Goal: Task Accomplishment & Management: Complete application form

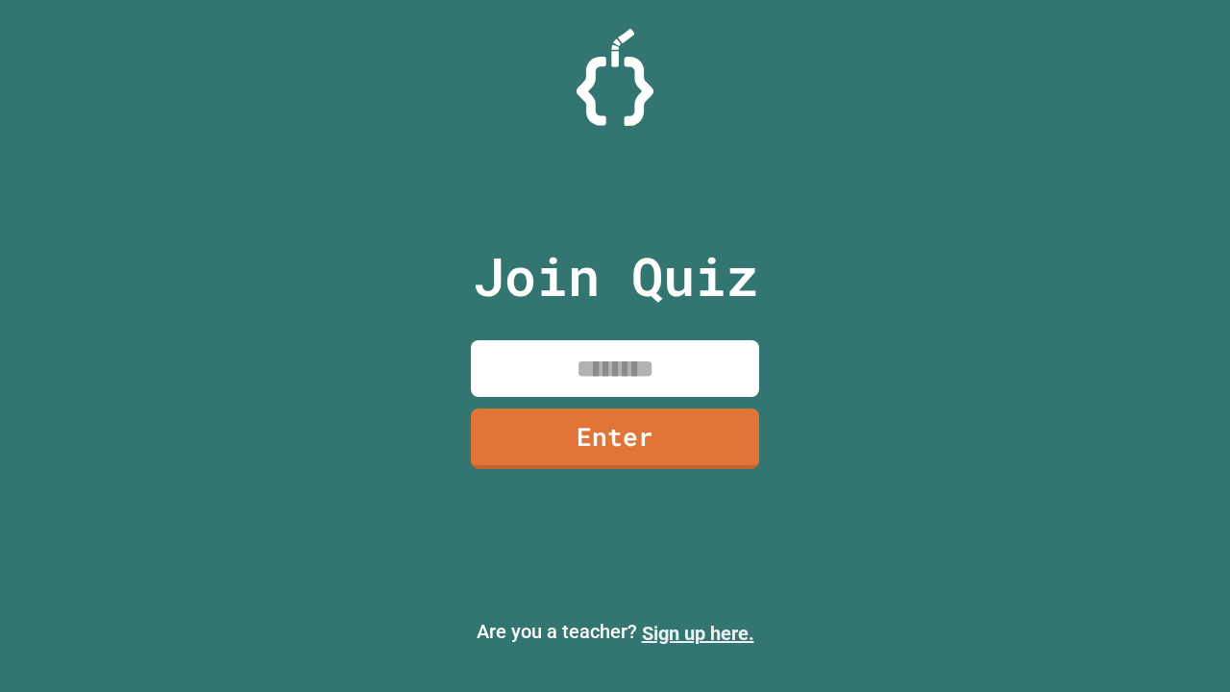
click at [698, 633] on link "Sign up here." at bounding box center [698, 633] width 112 height 23
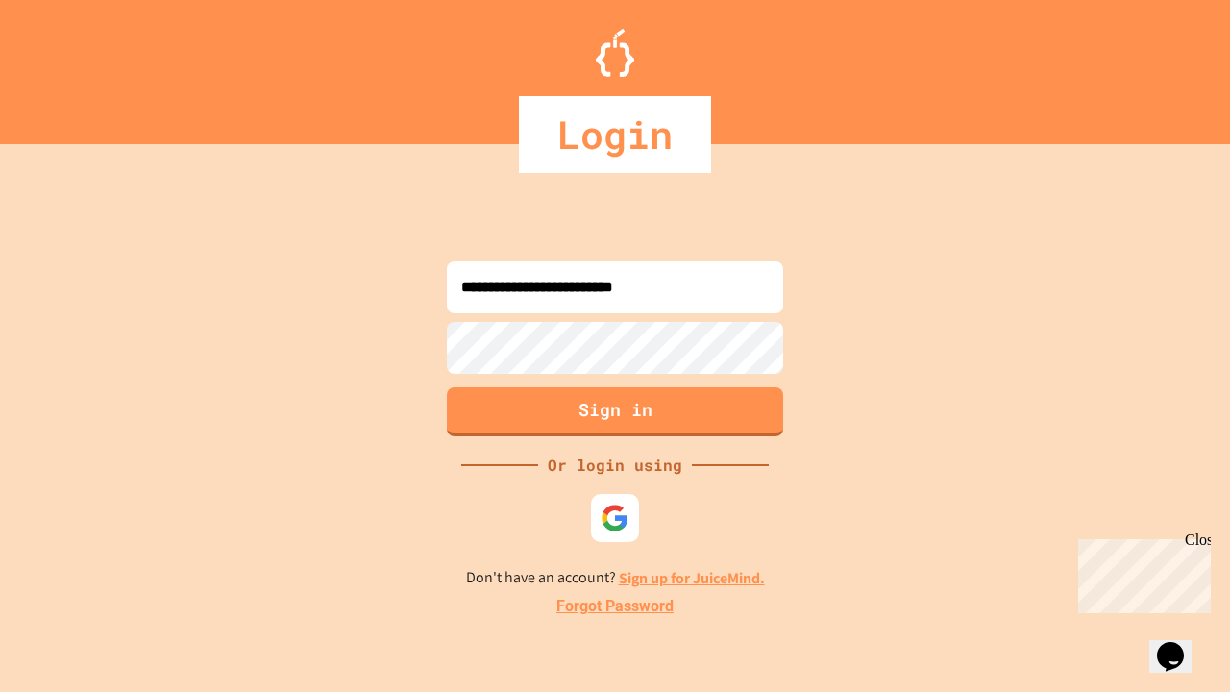
type input "**********"
